Goal: Task Accomplishment & Management: Complete application form

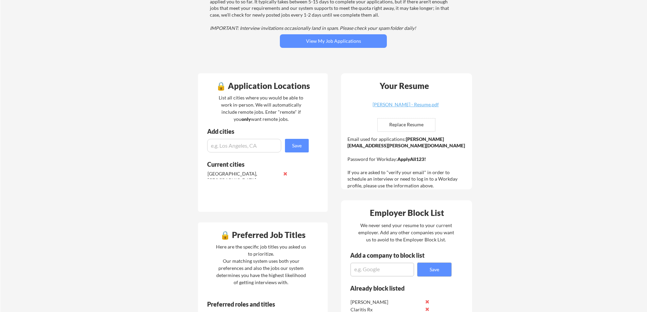
scroll to position [102, 0]
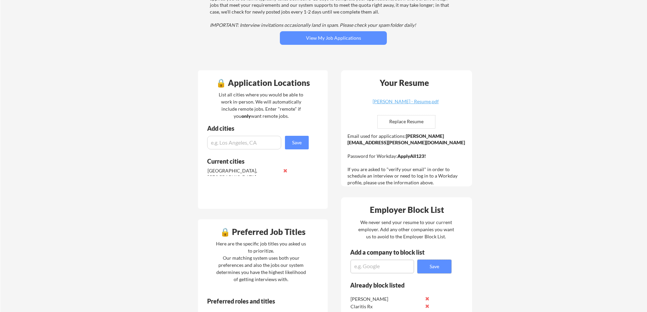
click at [392, 119] on input "file" at bounding box center [405, 121] width 57 height 13
type input "C:\fakepath\Brannon_J_Fay_Resume.pdf"
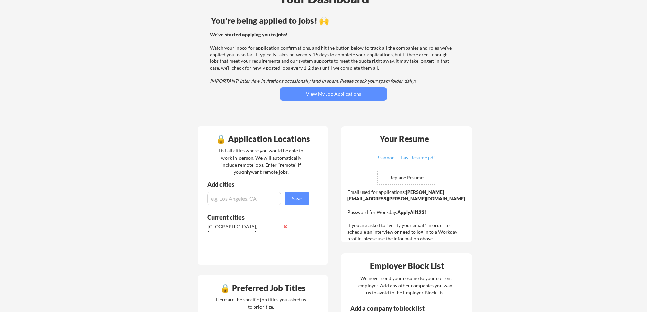
scroll to position [0, 0]
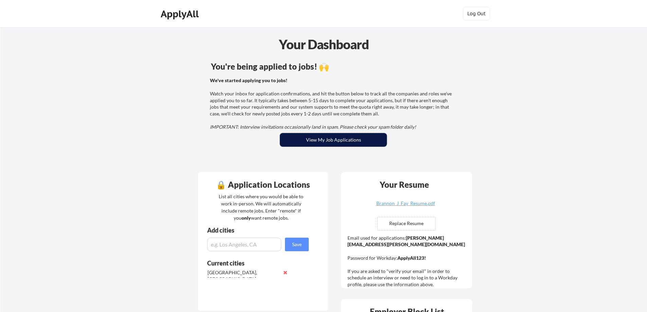
click at [321, 139] on button "View My Job Applications" at bounding box center [333, 140] width 107 height 14
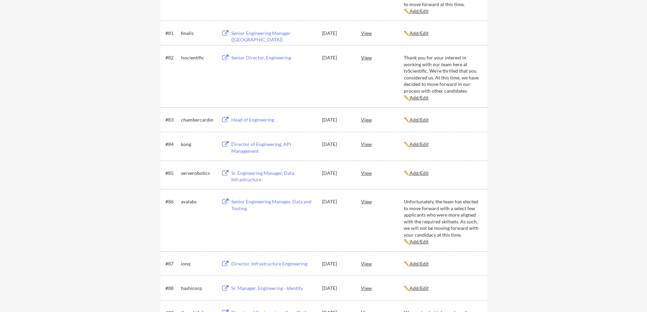
scroll to position [2919, 0]
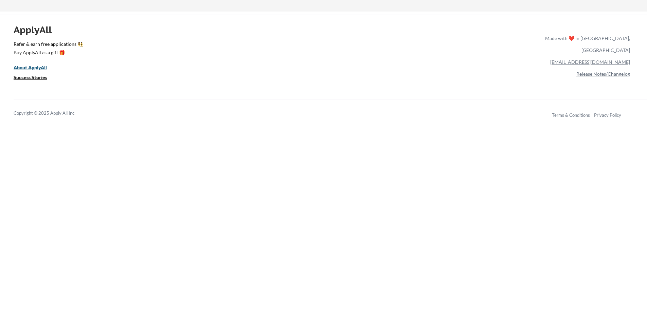
click at [28, 68] on u "About ApplyAll" at bounding box center [30, 67] width 33 height 6
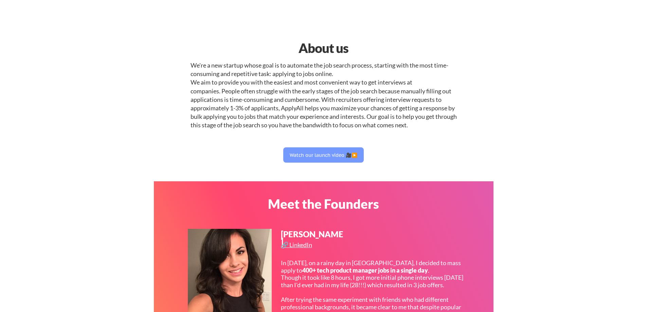
select select ""it_security""
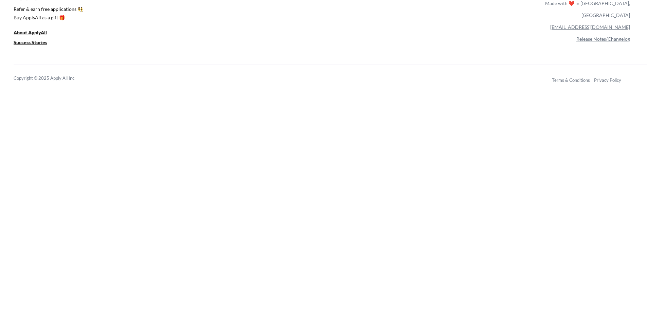
scroll to position [2844, 0]
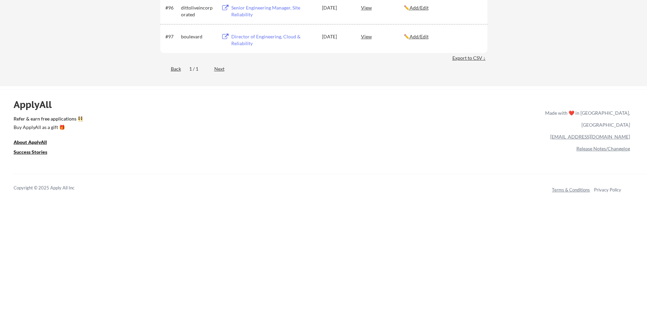
click at [569, 192] on link "Terms & Conditions" at bounding box center [571, 189] width 38 height 5
click at [598, 146] on link "Release Notes/Changelog" at bounding box center [603, 149] width 54 height 6
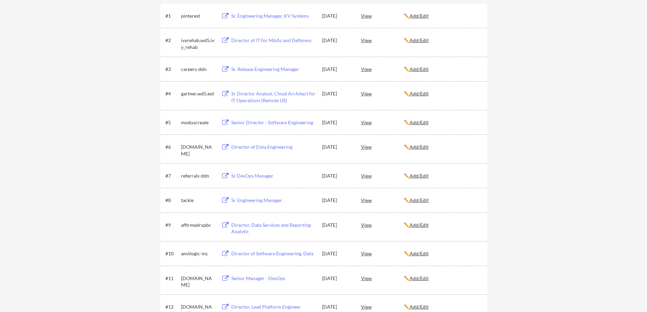
scroll to position [0, 0]
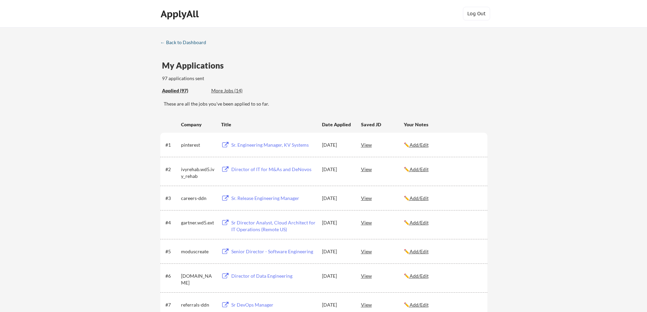
click at [162, 42] on div "← Back to Dashboard" at bounding box center [185, 42] width 51 height 5
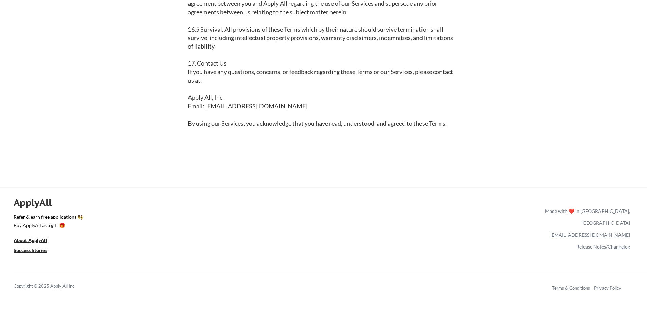
scroll to position [1629, 0]
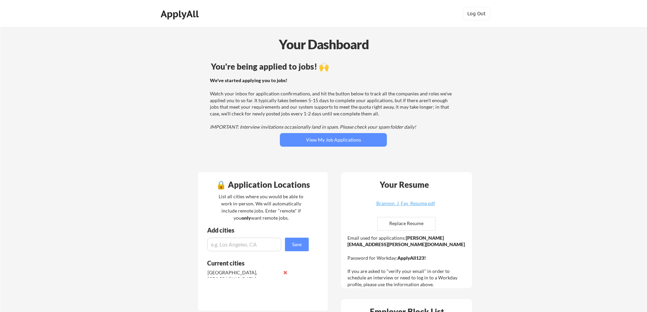
click at [178, 15] on div "ApplyAll" at bounding box center [181, 14] width 40 height 12
click at [171, 50] on div "Your Dashboard" at bounding box center [324, 44] width 646 height 19
click at [172, 14] on div "ApplyAll" at bounding box center [181, 14] width 40 height 12
click at [471, 13] on button "Log Out" at bounding box center [476, 14] width 27 height 14
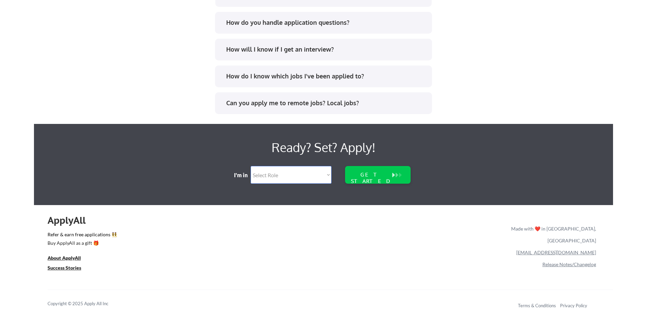
scroll to position [1385, 0]
